Goal: Task Accomplishment & Management: Use online tool/utility

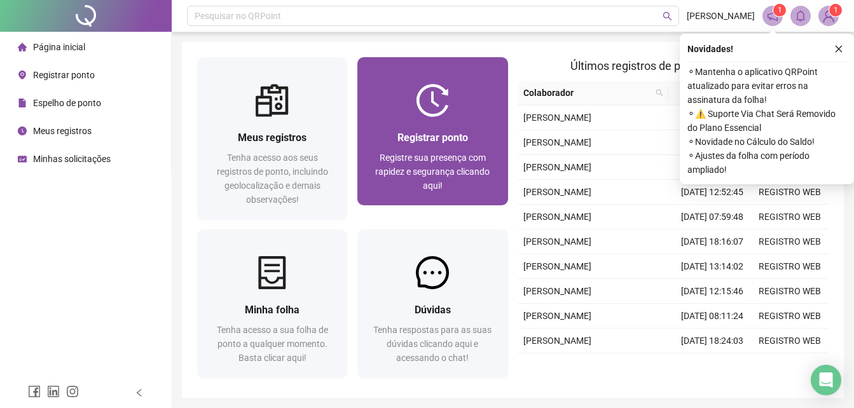
click at [465, 186] on div "Registre sua presença com rapidez e segurança clicando aqui!" at bounding box center [433, 172] width 120 height 42
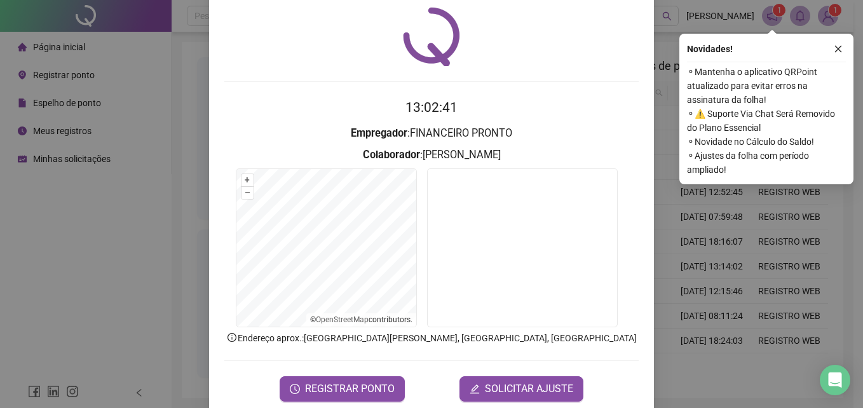
scroll to position [60, 0]
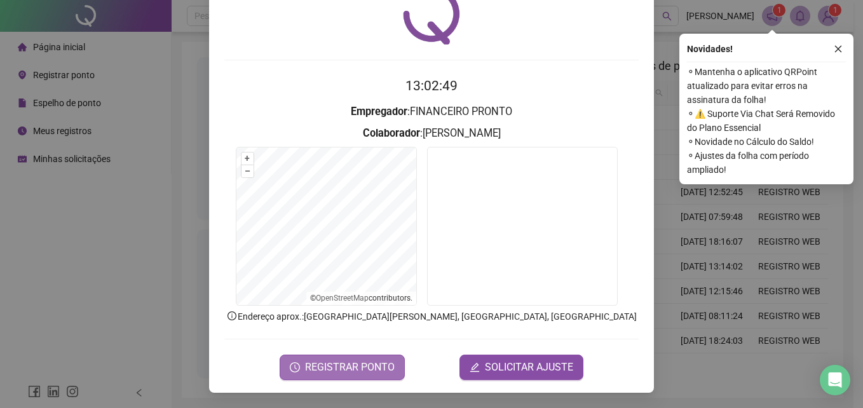
click at [373, 361] on span "REGISTRAR PONTO" at bounding box center [350, 367] width 90 height 15
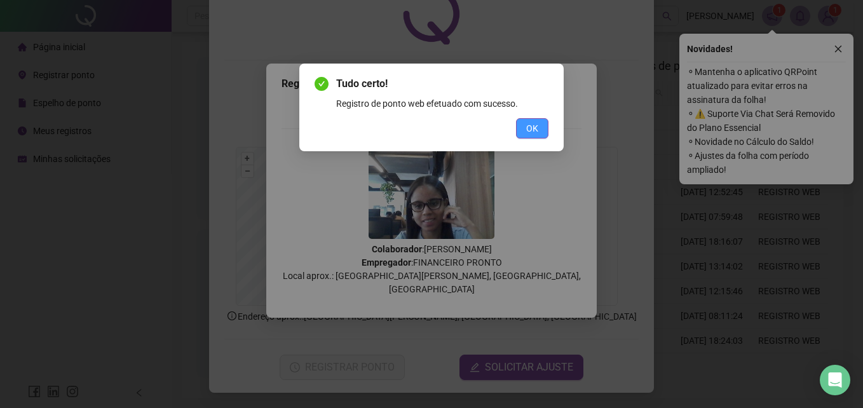
click at [544, 128] on button "OK" at bounding box center [532, 128] width 32 height 20
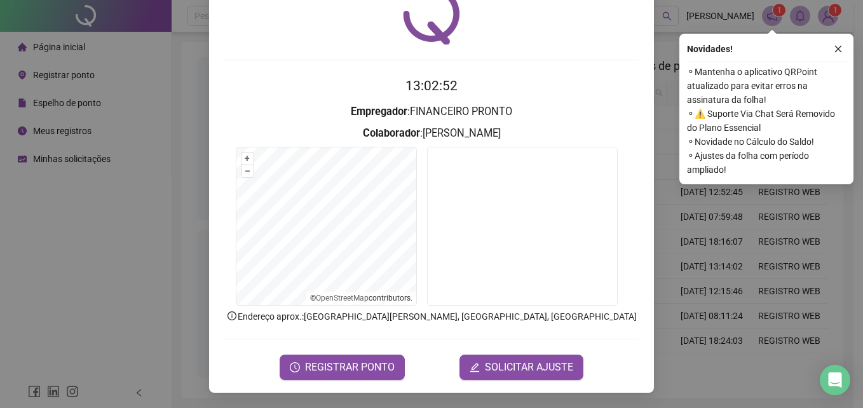
click at [677, 50] on div "Registro de ponto web 13:02:52 Empregador : FINANCEIRO PRONTO Colaborador : [PE…" at bounding box center [431, 204] width 863 height 408
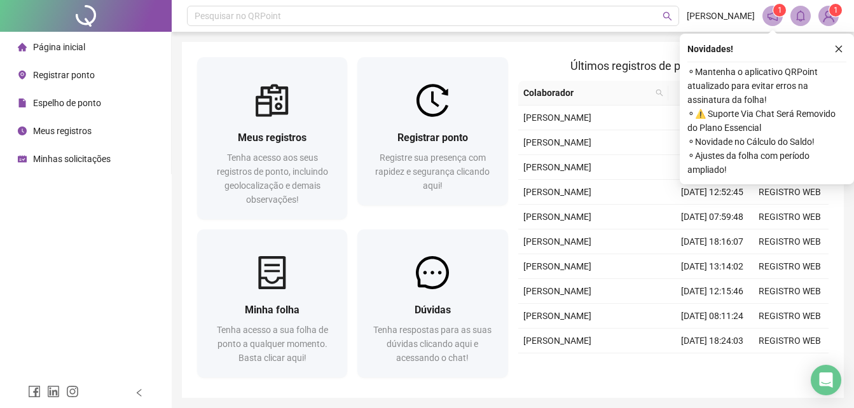
click at [821, 11] on img at bounding box center [828, 15] width 19 height 19
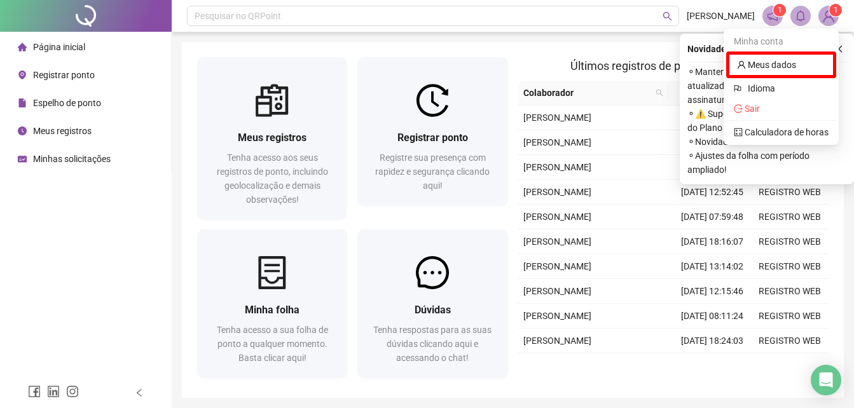
click at [828, 11] on img at bounding box center [828, 15] width 19 height 19
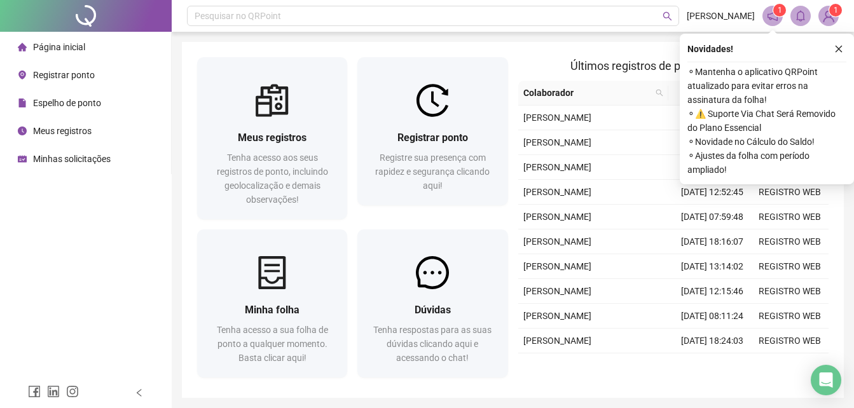
click at [830, 11] on sup "1" at bounding box center [835, 10] width 13 height 13
click at [840, 44] on button "button" at bounding box center [838, 48] width 15 height 15
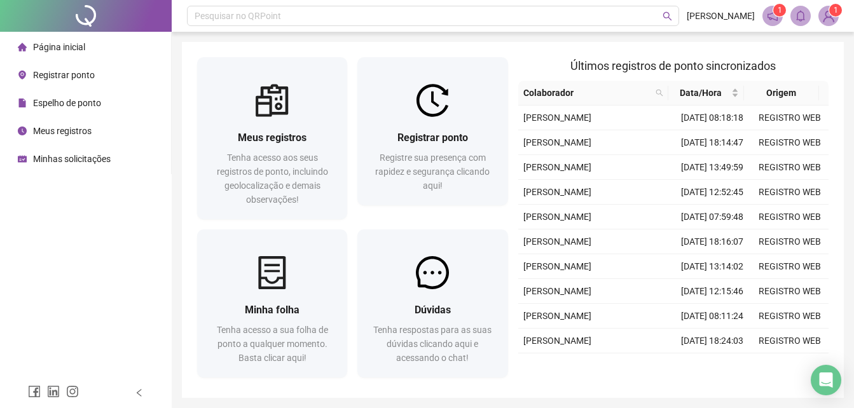
click at [831, 17] on img at bounding box center [828, 15] width 19 height 19
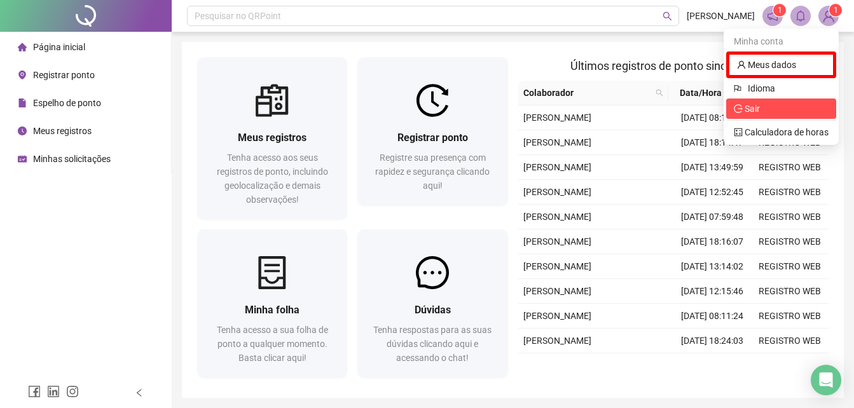
click at [800, 101] on li "Sair" at bounding box center [781, 109] width 110 height 20
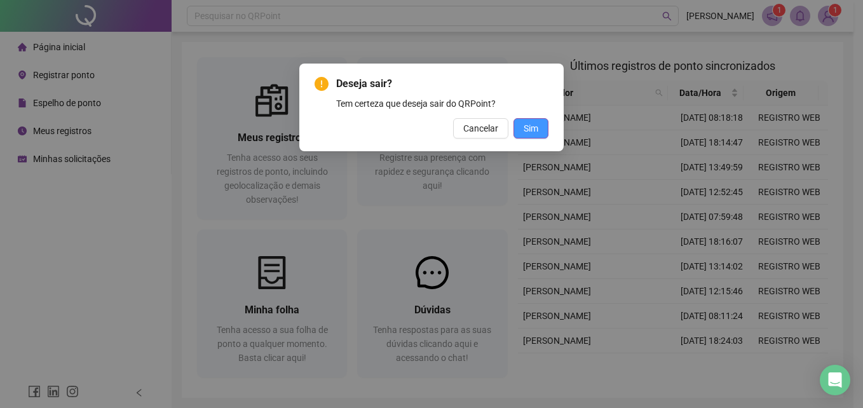
click at [540, 126] on button "Sim" at bounding box center [531, 128] width 35 height 20
